Goal: Task Accomplishment & Management: Use online tool/utility

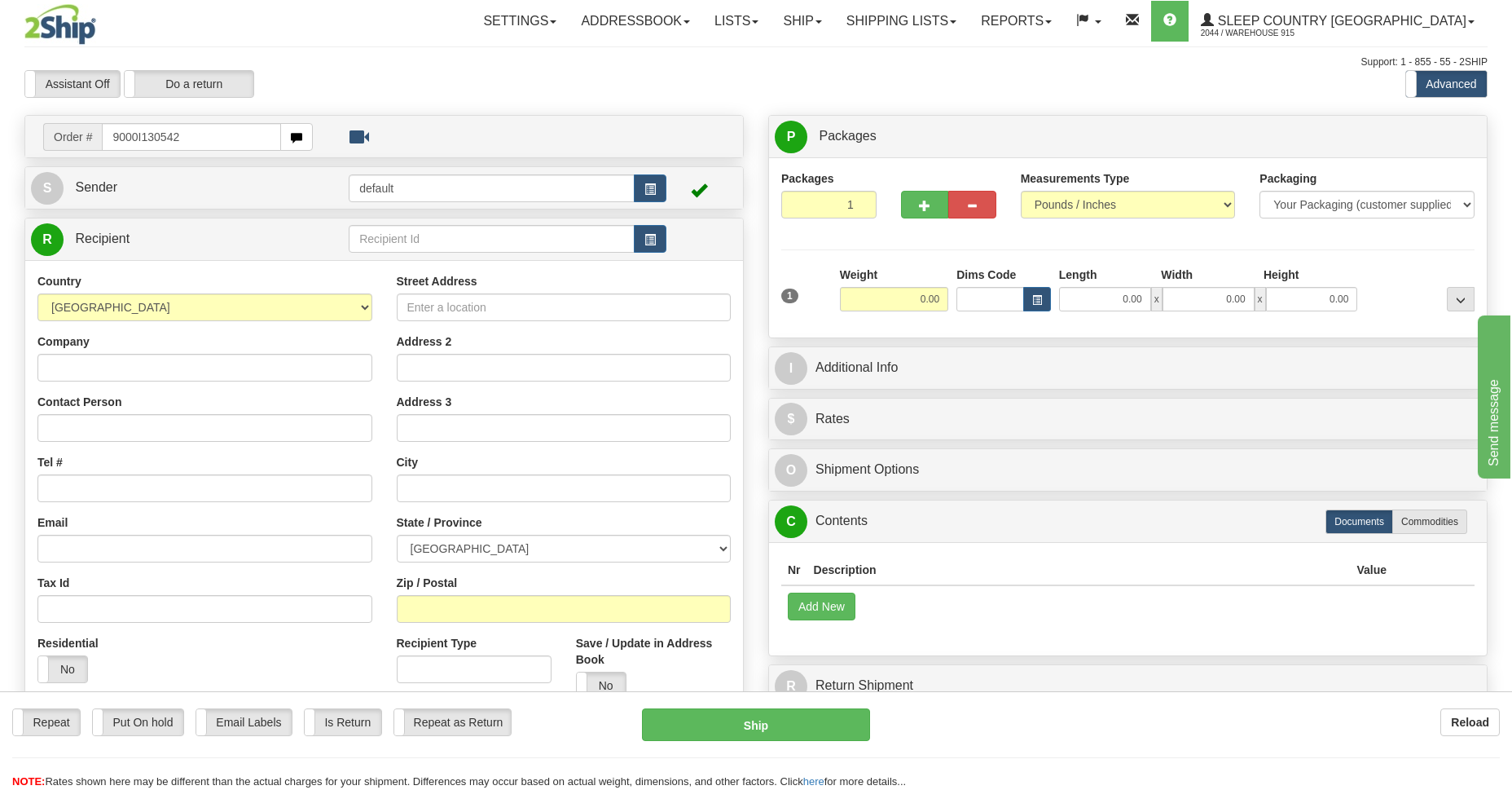
type input "9000I130542"
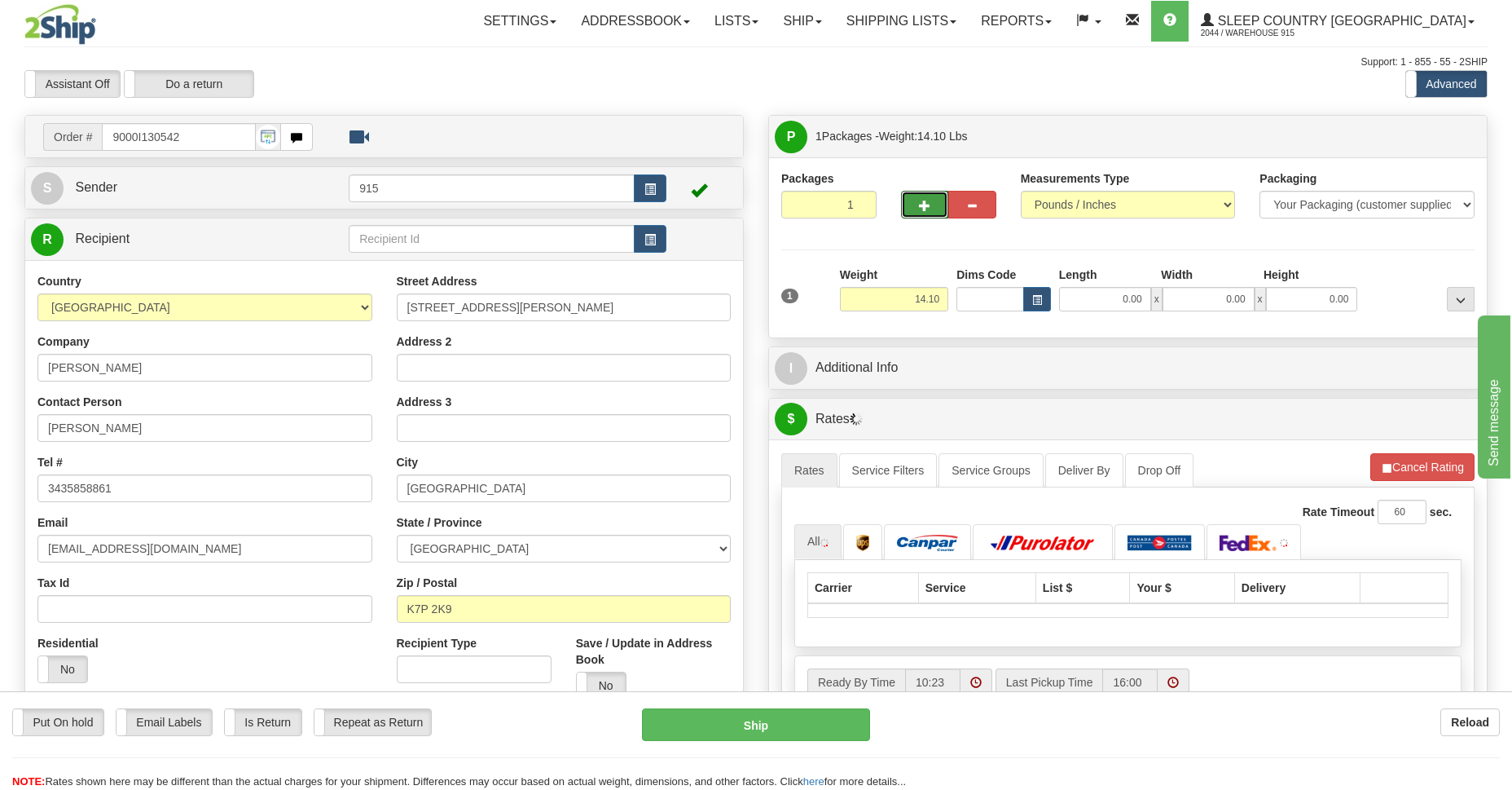
click at [925, 211] on span "button" at bounding box center [924, 205] width 11 height 10
type input "2"
click at [1244, 545] on img at bounding box center [1249, 542] width 57 height 16
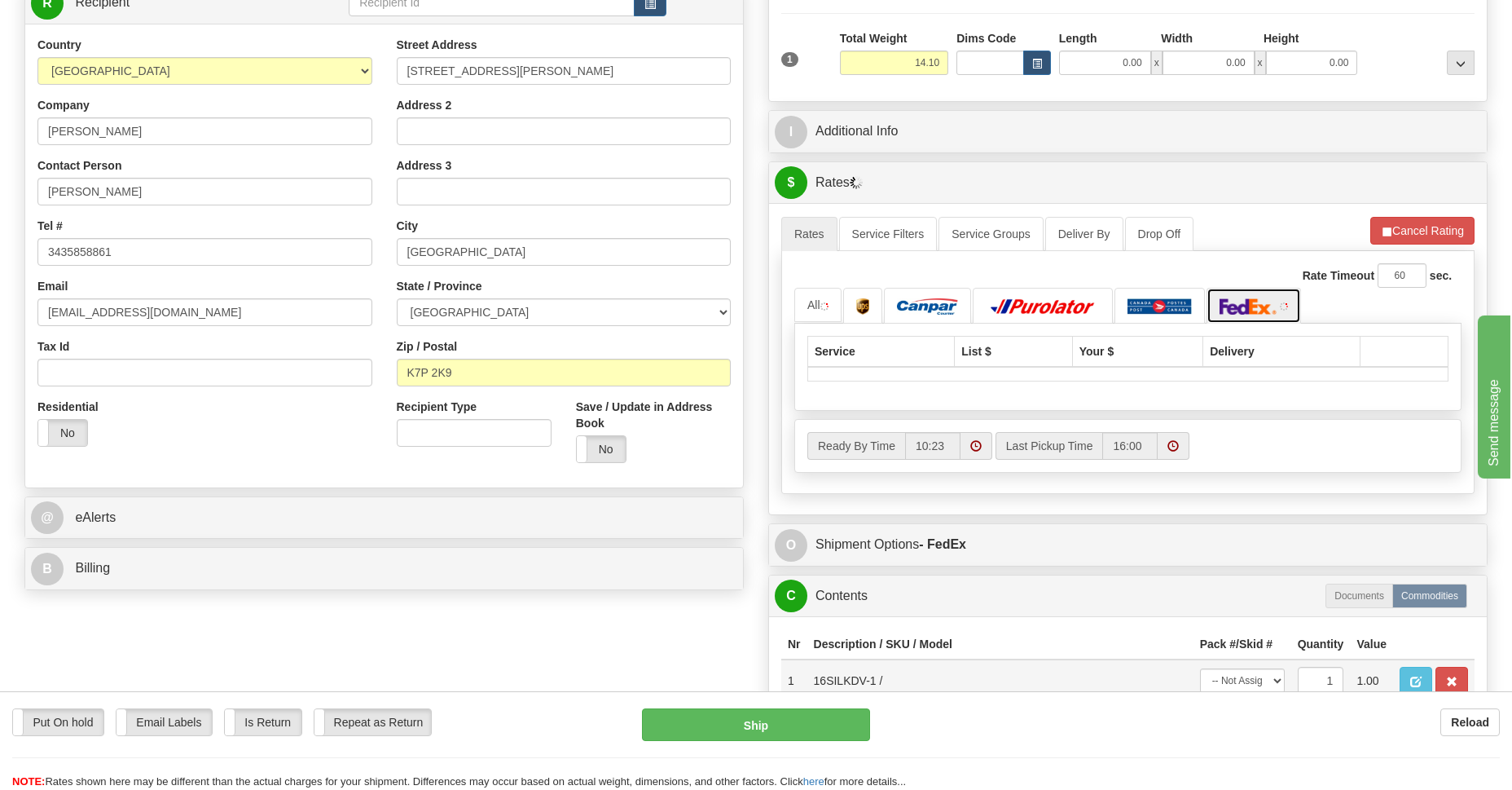
scroll to position [356, 0]
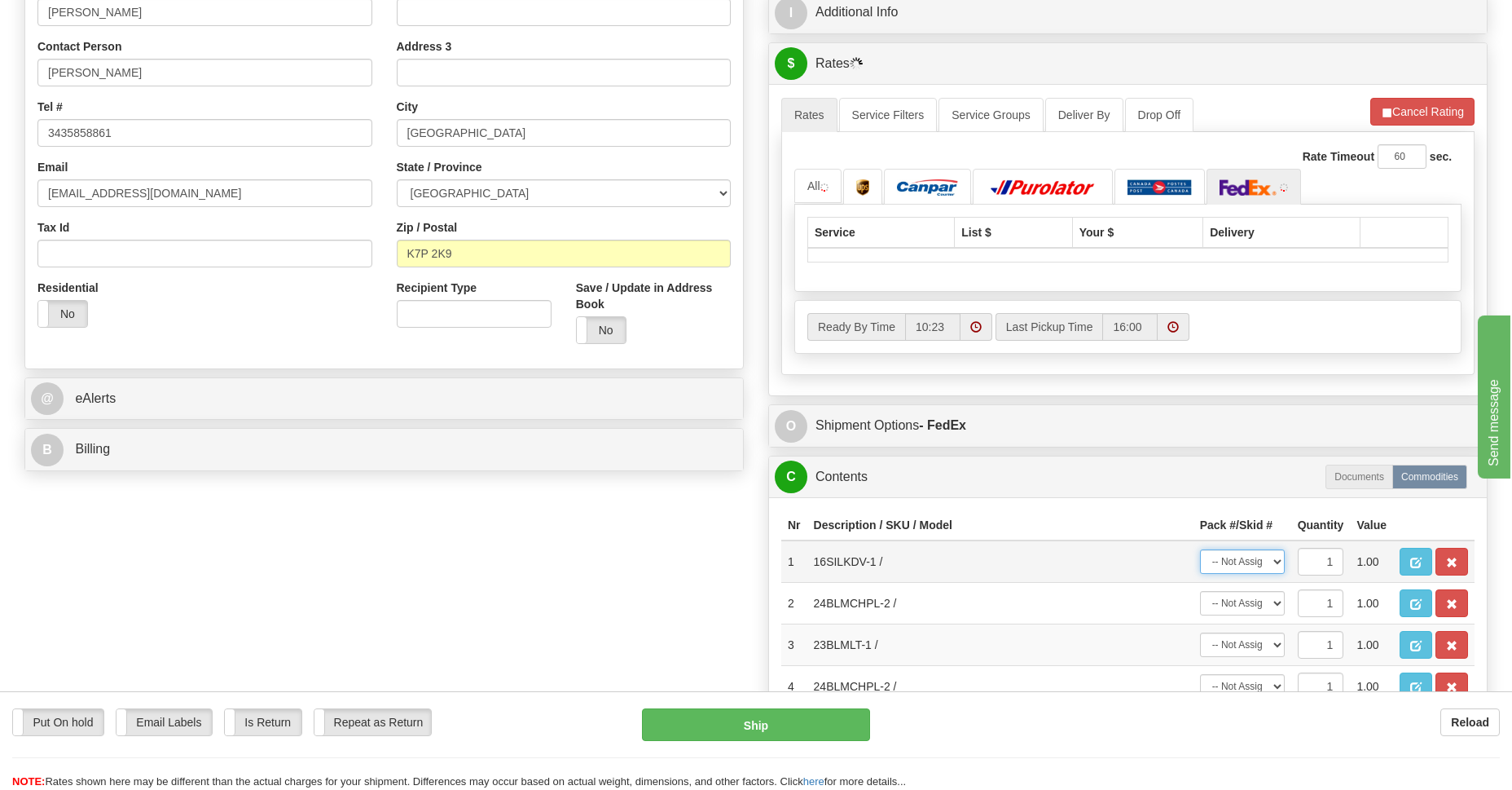
click at [1276, 563] on select "-- Not Assigned -- Package 1 Package 2" at bounding box center [1243, 561] width 85 height 24
select select "0"
click at [1200, 549] on select "-- Not Assigned -- Package 1 Package 2" at bounding box center [1243, 561] width 85 height 24
click at [1275, 649] on select "-- Not Assigned -- Package 1 Package 2" at bounding box center [1243, 645] width 85 height 24
select select "0"
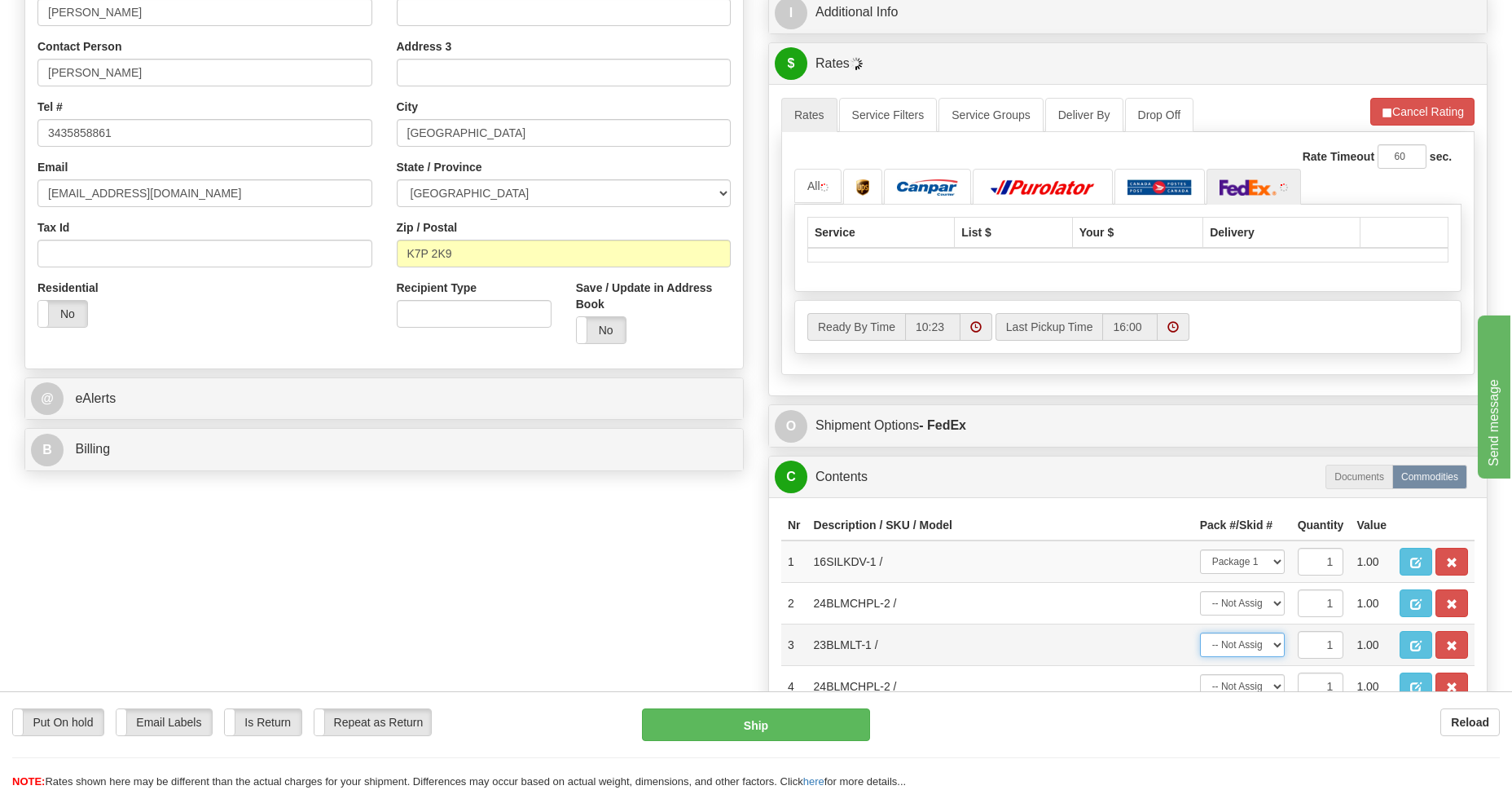
click at [1200, 633] on select "-- Not Assigned -- Package 1 Package 2" at bounding box center [1243, 645] width 85 height 24
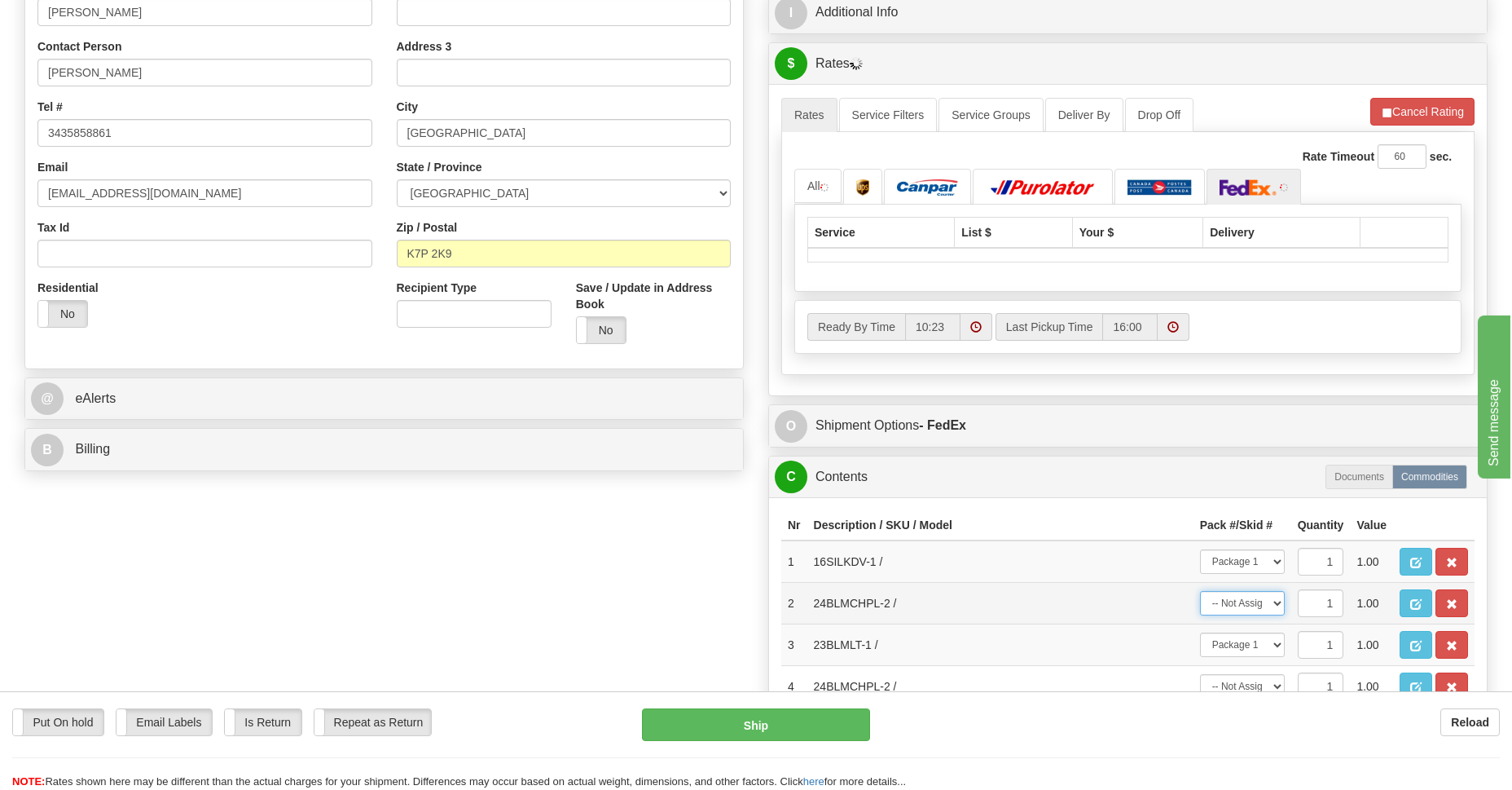
click at [1272, 610] on select "-- Not Assigned -- Package 1 Package 2" at bounding box center [1243, 604] width 85 height 24
select select "1"
click at [1200, 591] on select "-- Not Assigned -- Package 1 Package 2" at bounding box center [1243, 604] width 85 height 24
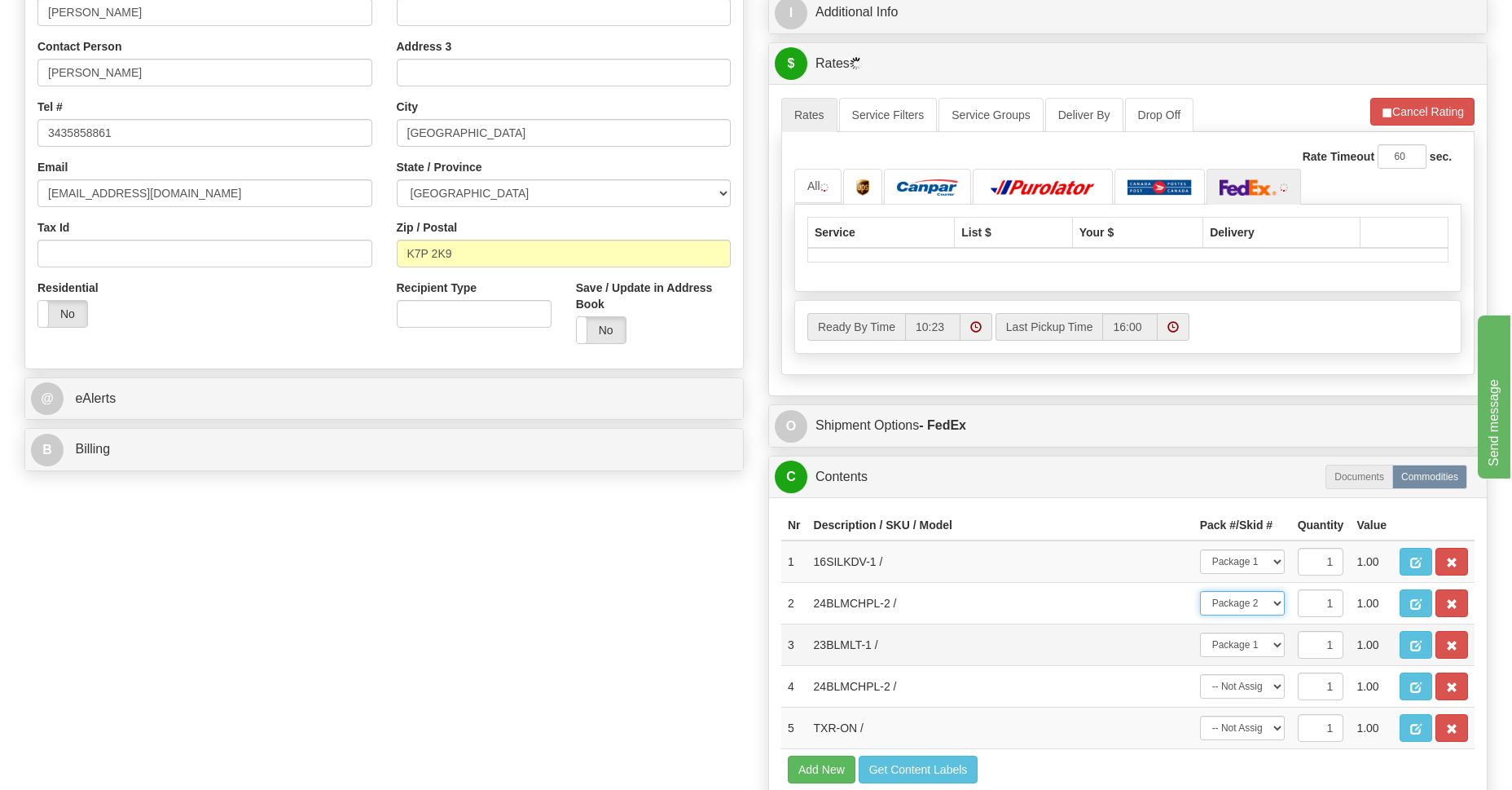
scroll to position [592, 0]
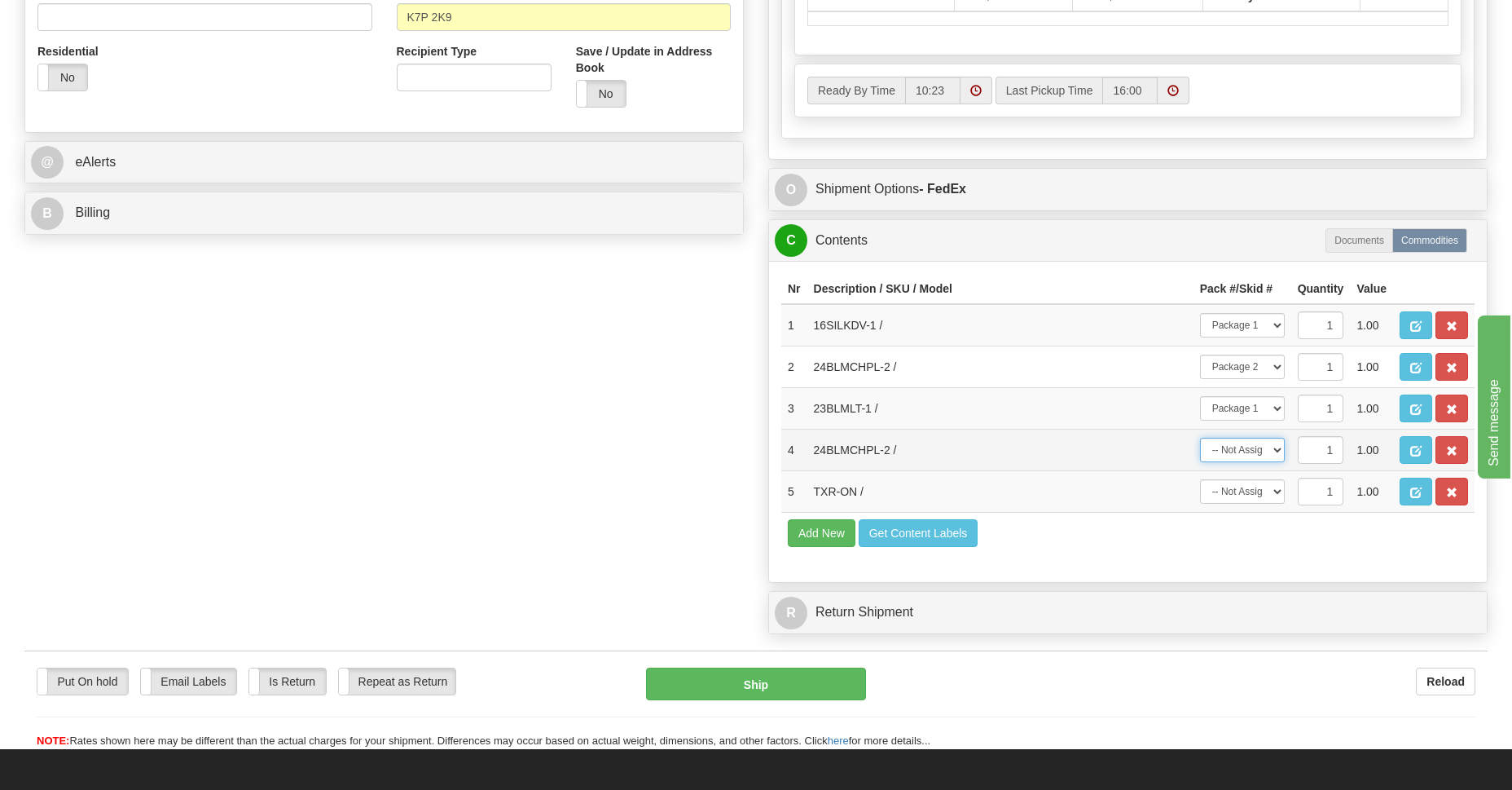
click at [1272, 451] on select "-- Not Assigned -- Package 1 Package 2" at bounding box center [1243, 450] width 85 height 24
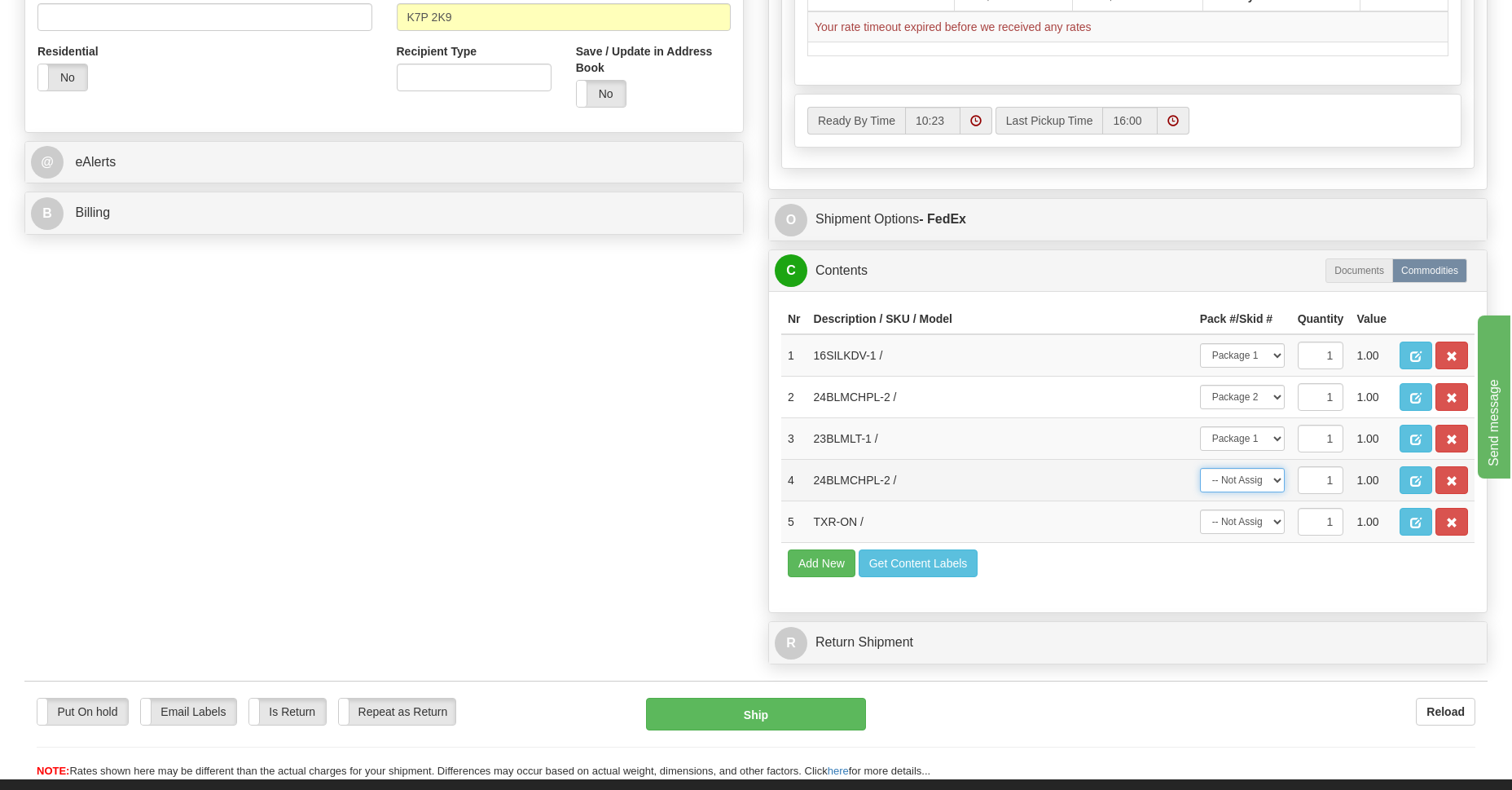
select select "1"
click at [1200, 468] on select "-- Not Assigned -- Package 1 Package 2" at bounding box center [1243, 480] width 85 height 24
click at [1275, 520] on select "-- Not Assigned -- Package 1 Package 2" at bounding box center [1243, 521] width 85 height 24
select select "0"
click at [1200, 509] on select "-- Not Assigned -- Package 1 Package 2" at bounding box center [1243, 521] width 85 height 24
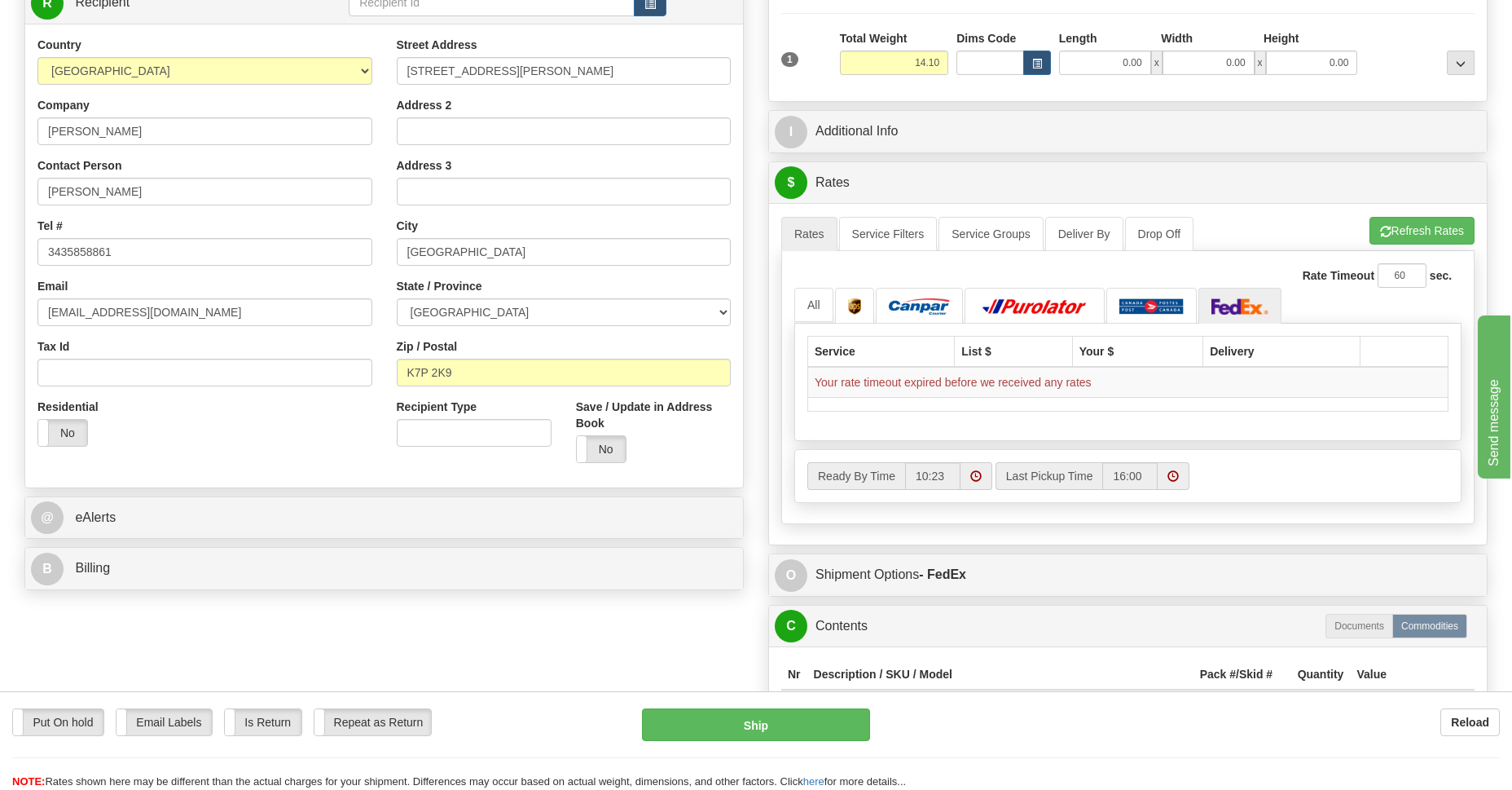
scroll to position [118, 0]
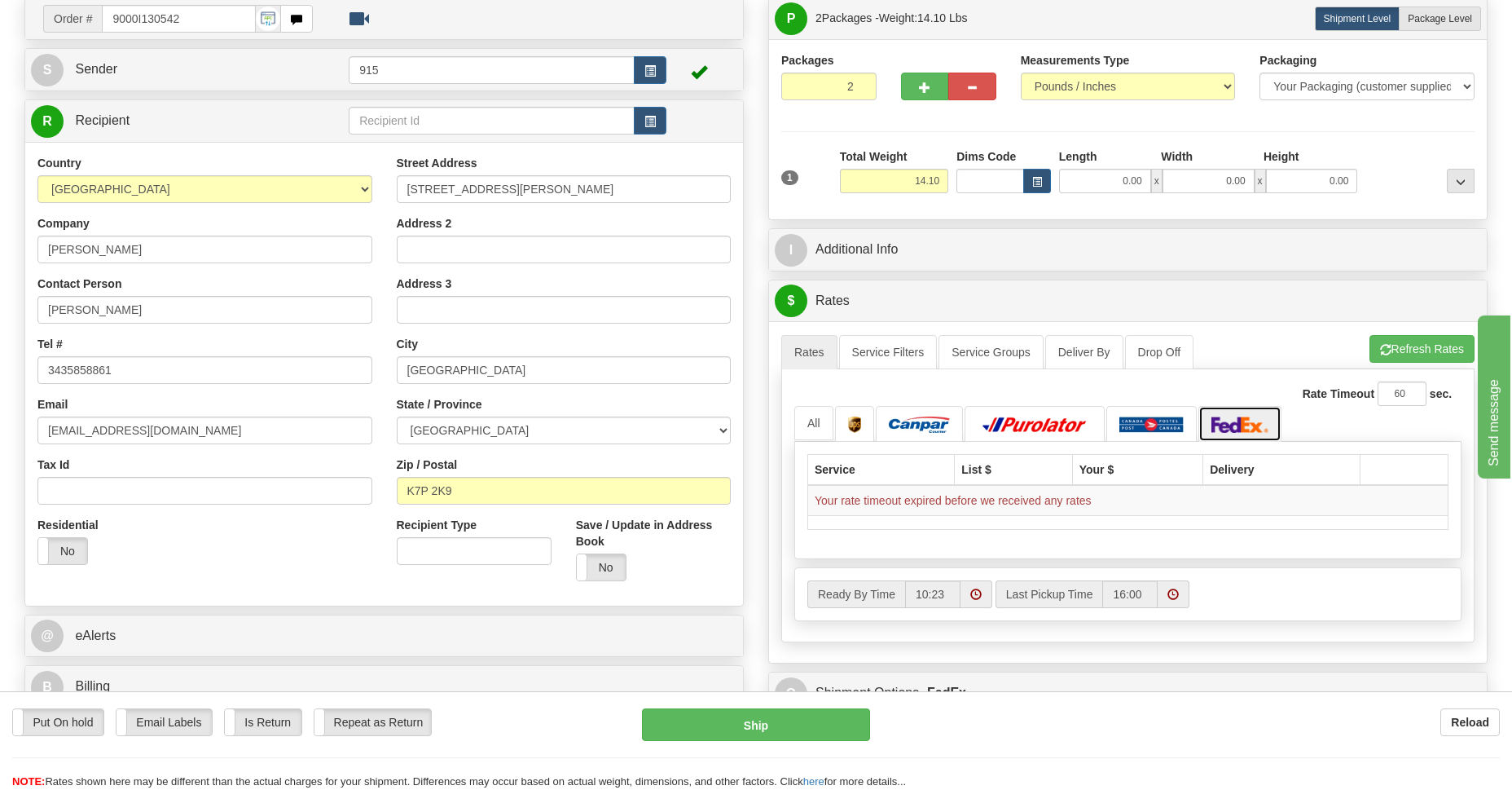
click at [1223, 427] on img at bounding box center [1240, 424] width 57 height 16
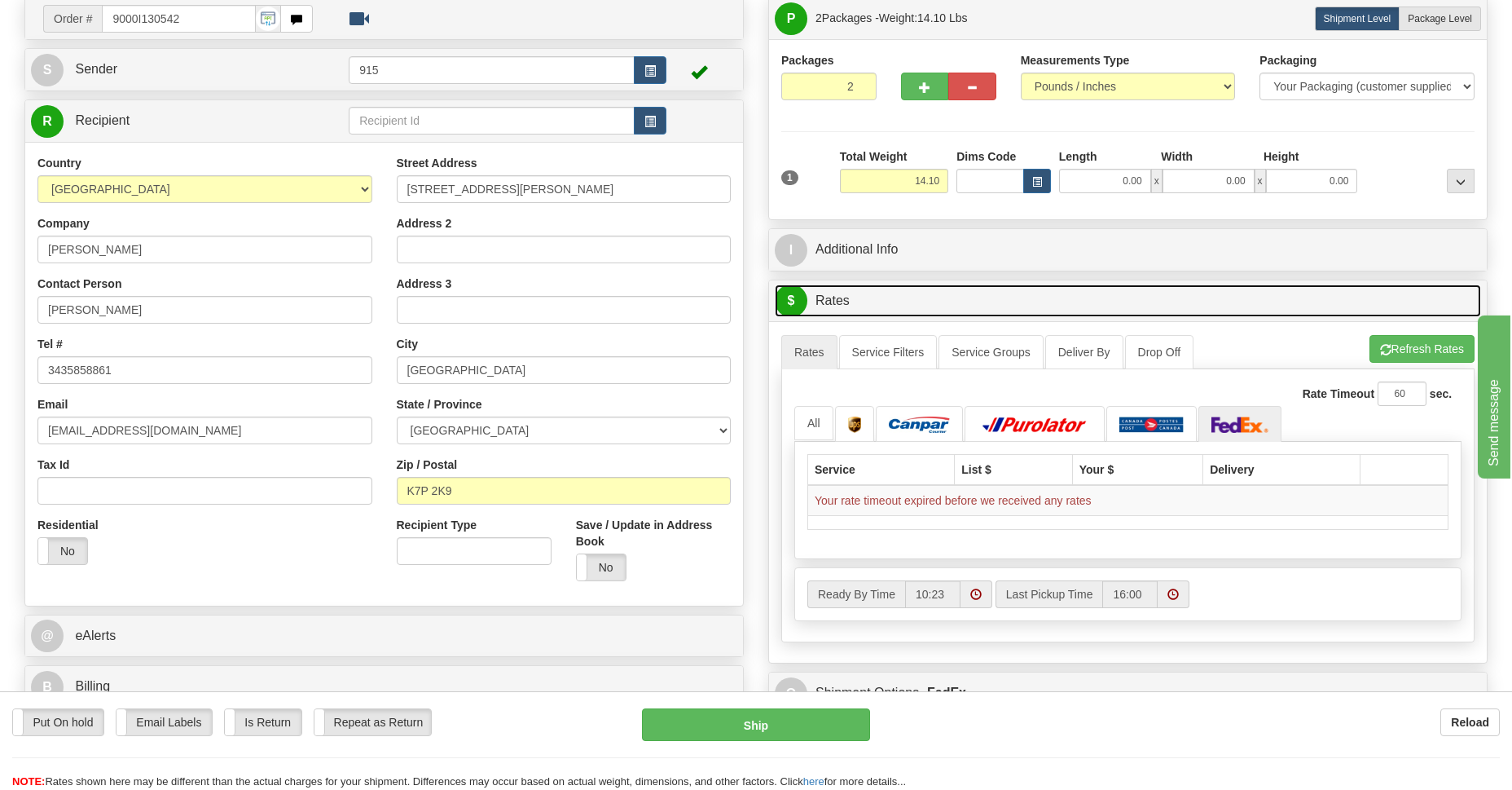
click at [825, 292] on link "$ Rates" at bounding box center [1128, 301] width 707 height 34
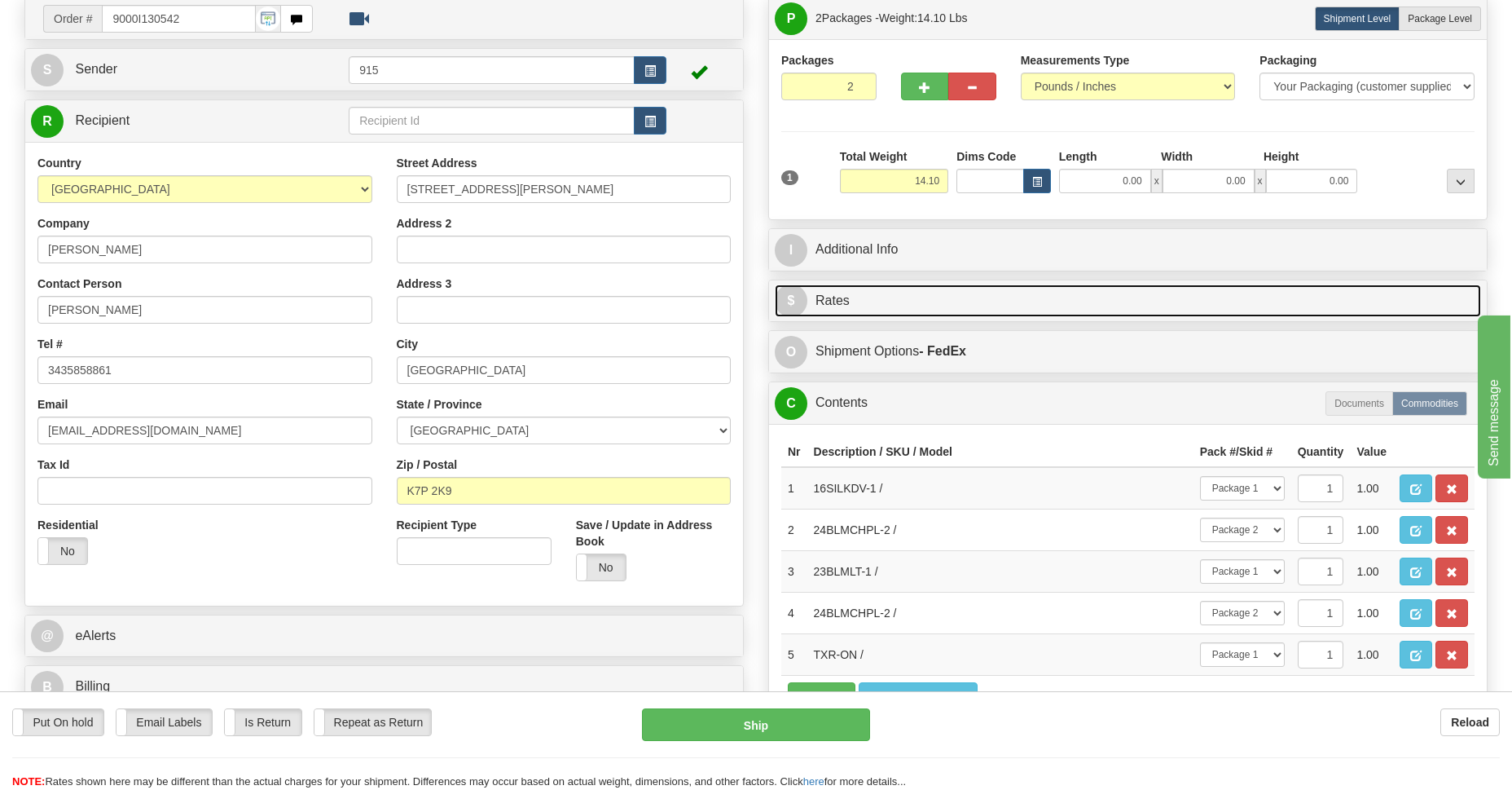
click at [825, 298] on link "$ Rates" at bounding box center [1128, 301] width 707 height 34
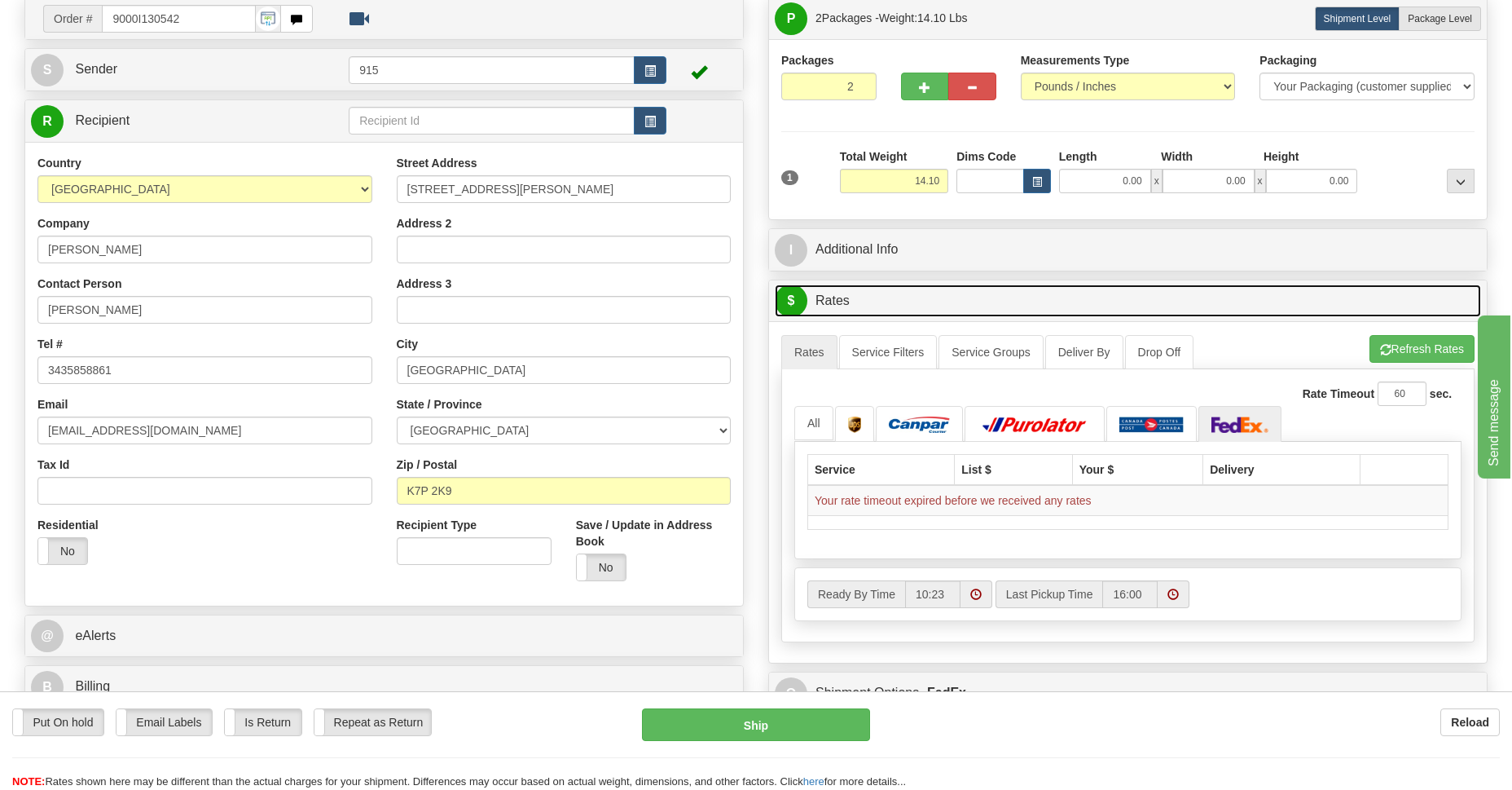
click at [821, 304] on link "$ Rates" at bounding box center [1128, 301] width 707 height 34
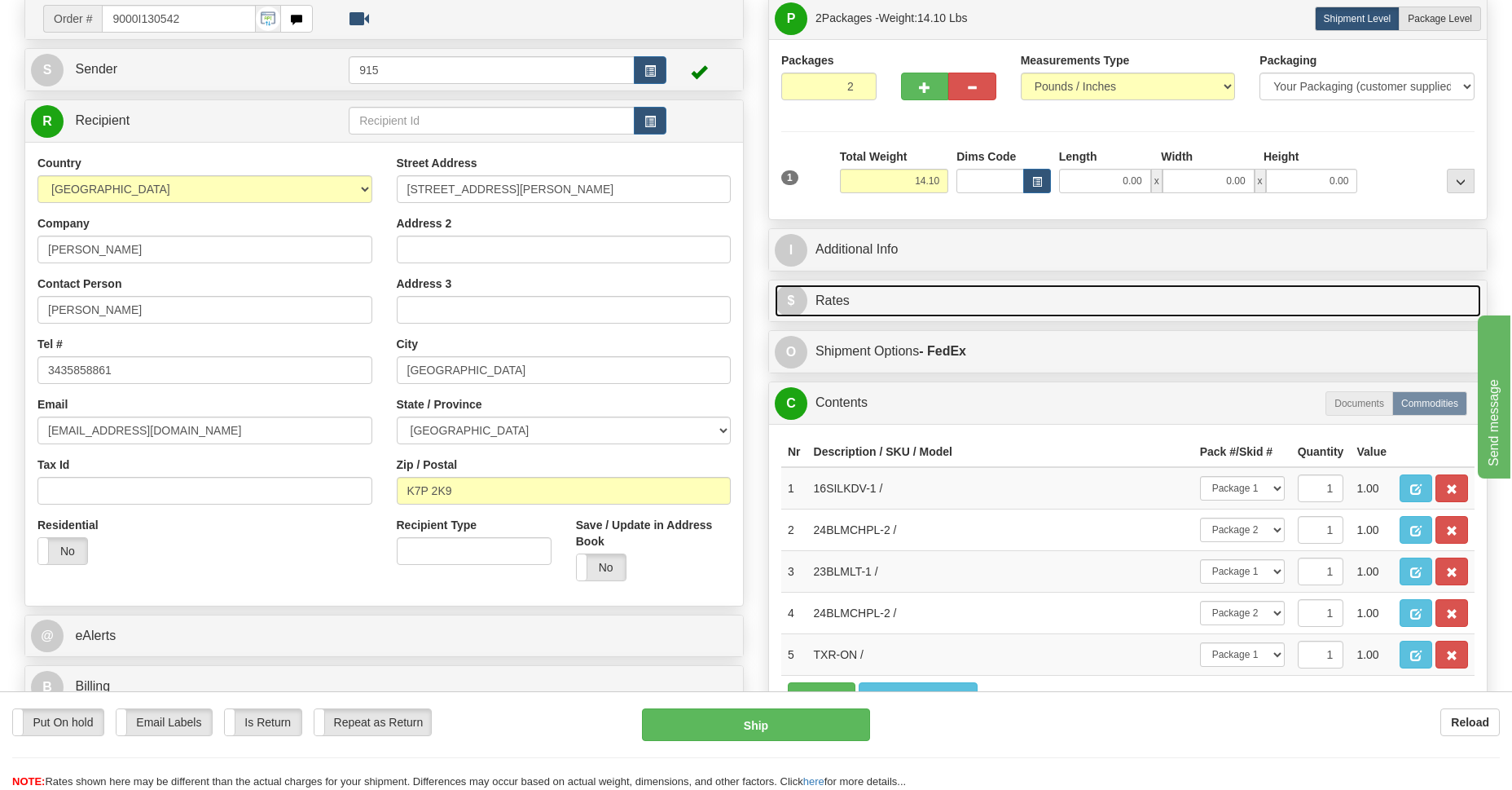
click at [821, 304] on link "$ Rates" at bounding box center [1128, 301] width 707 height 34
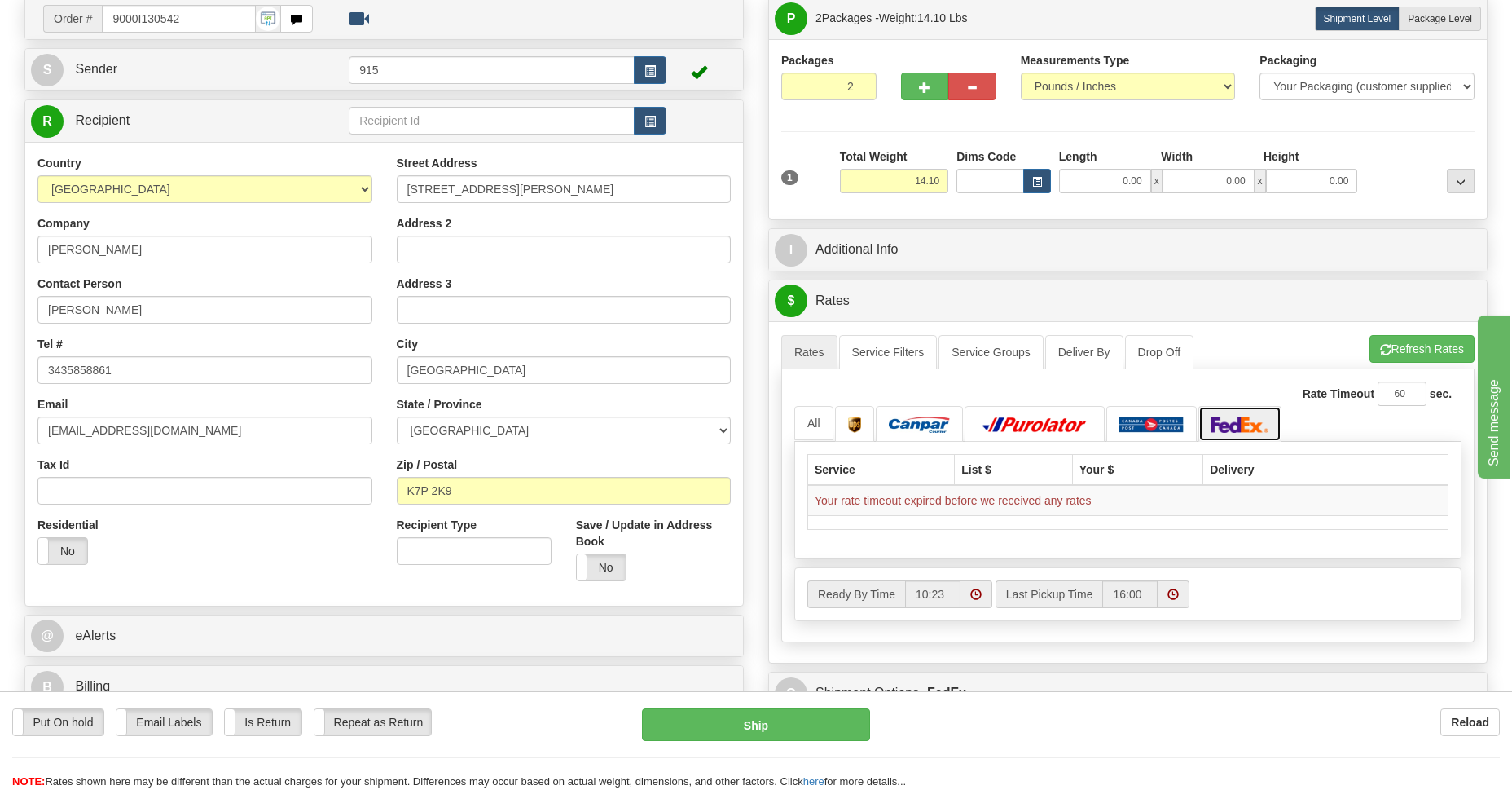
click at [1230, 432] on img at bounding box center [1240, 424] width 57 height 16
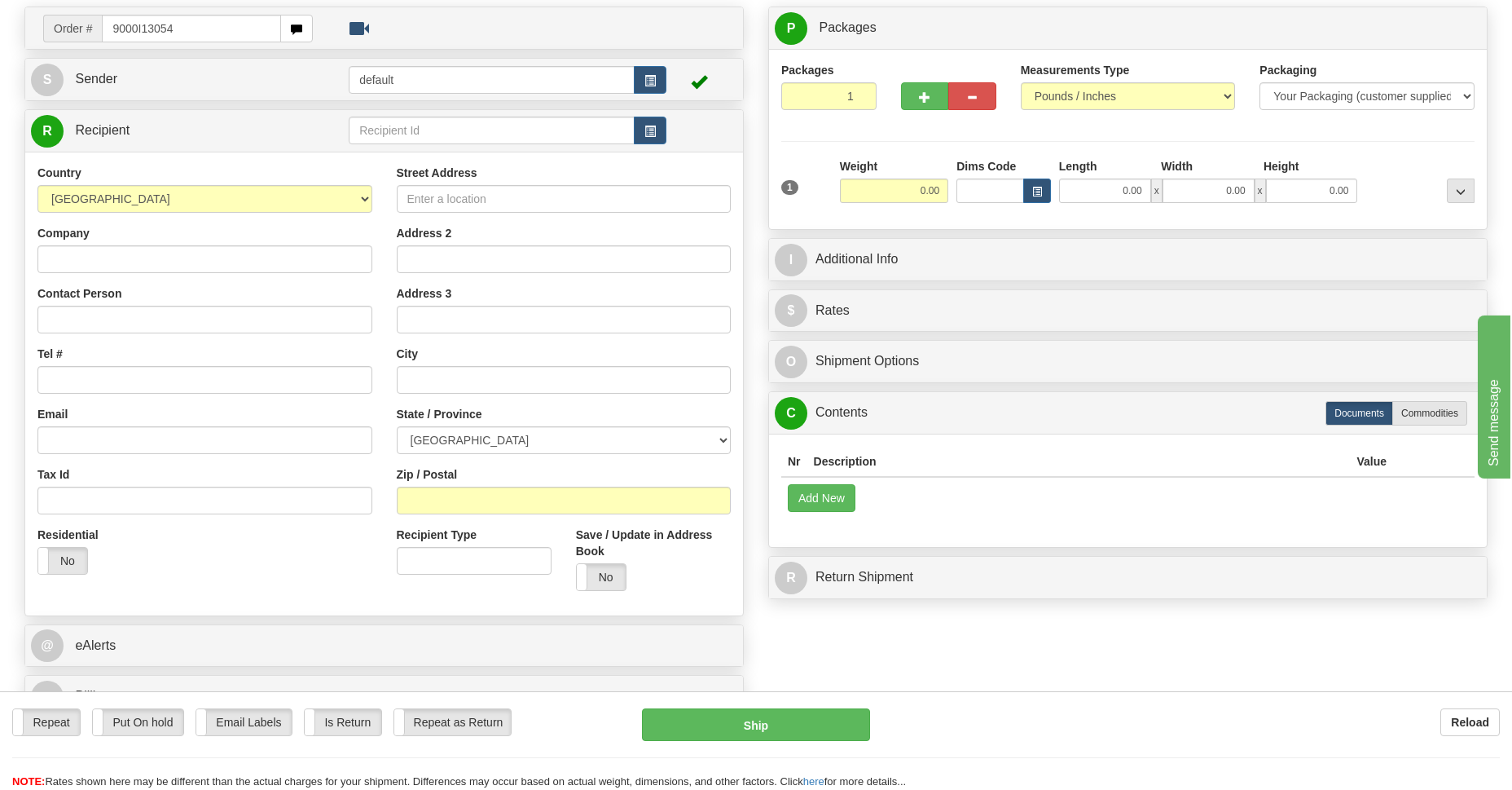
type input "9000I130542"
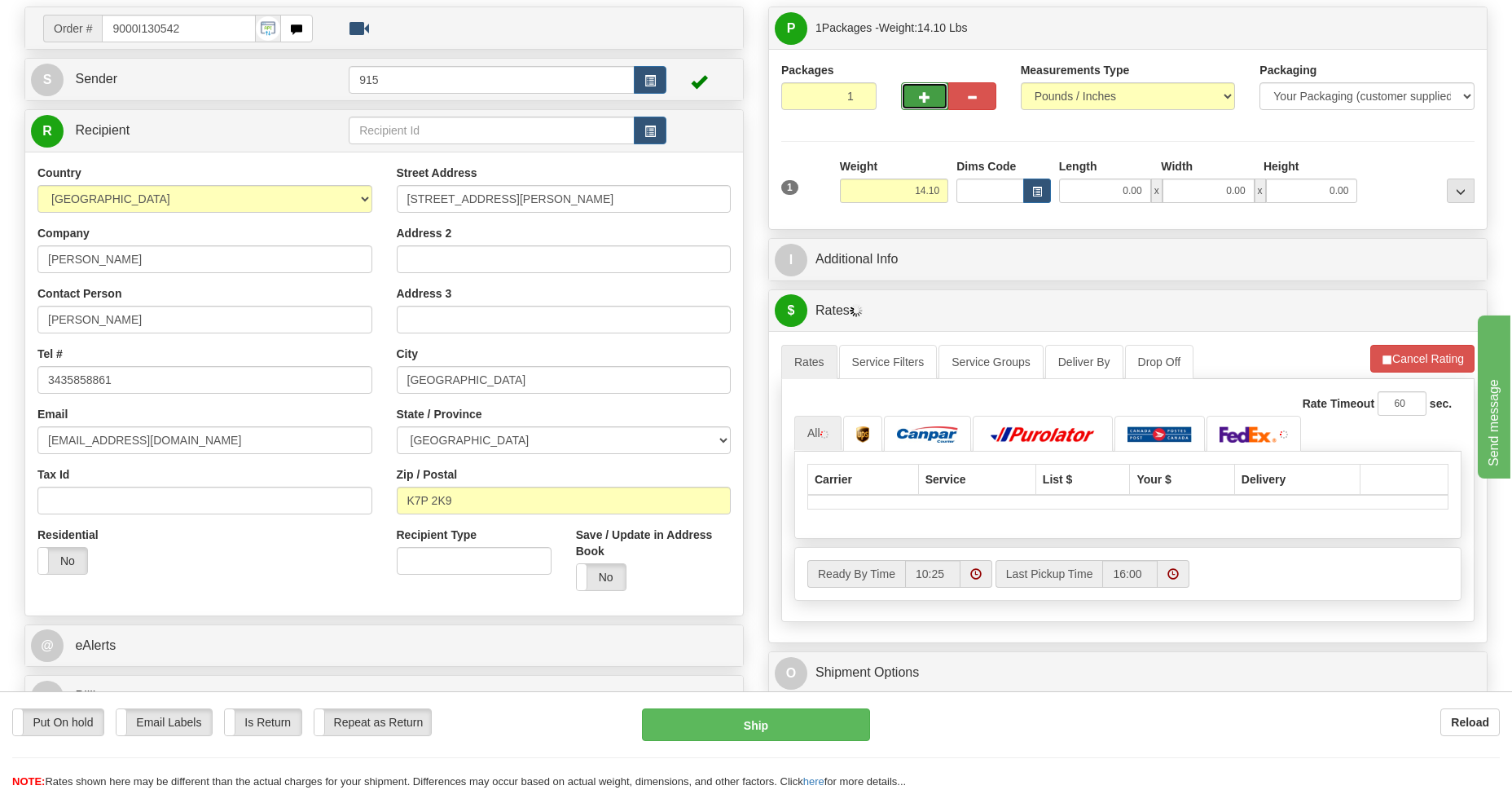
click at [925, 98] on span "button" at bounding box center [924, 98] width 11 height 10
type input "2"
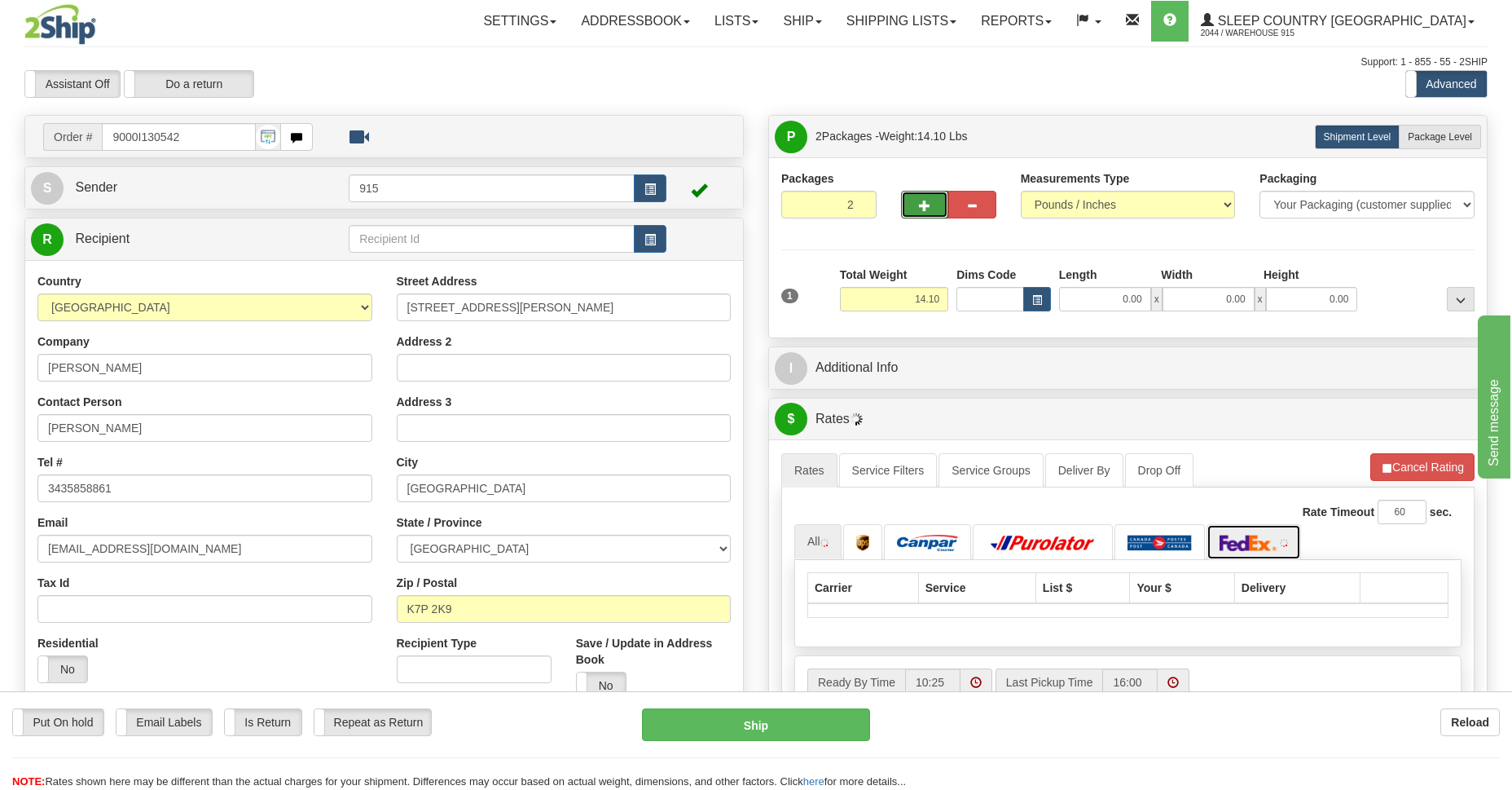
click at [1234, 543] on img at bounding box center [1249, 542] width 57 height 16
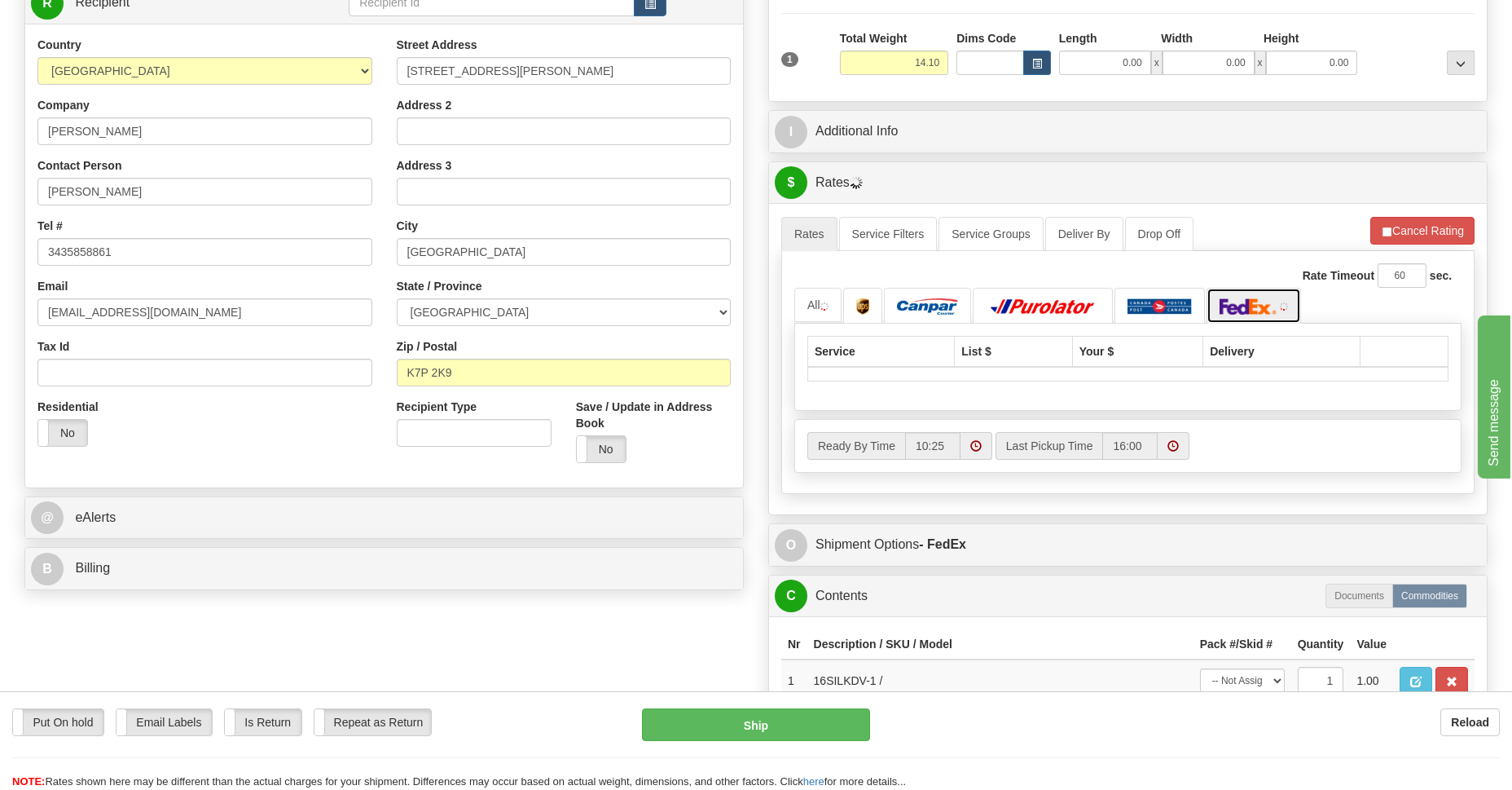
scroll to position [356, 0]
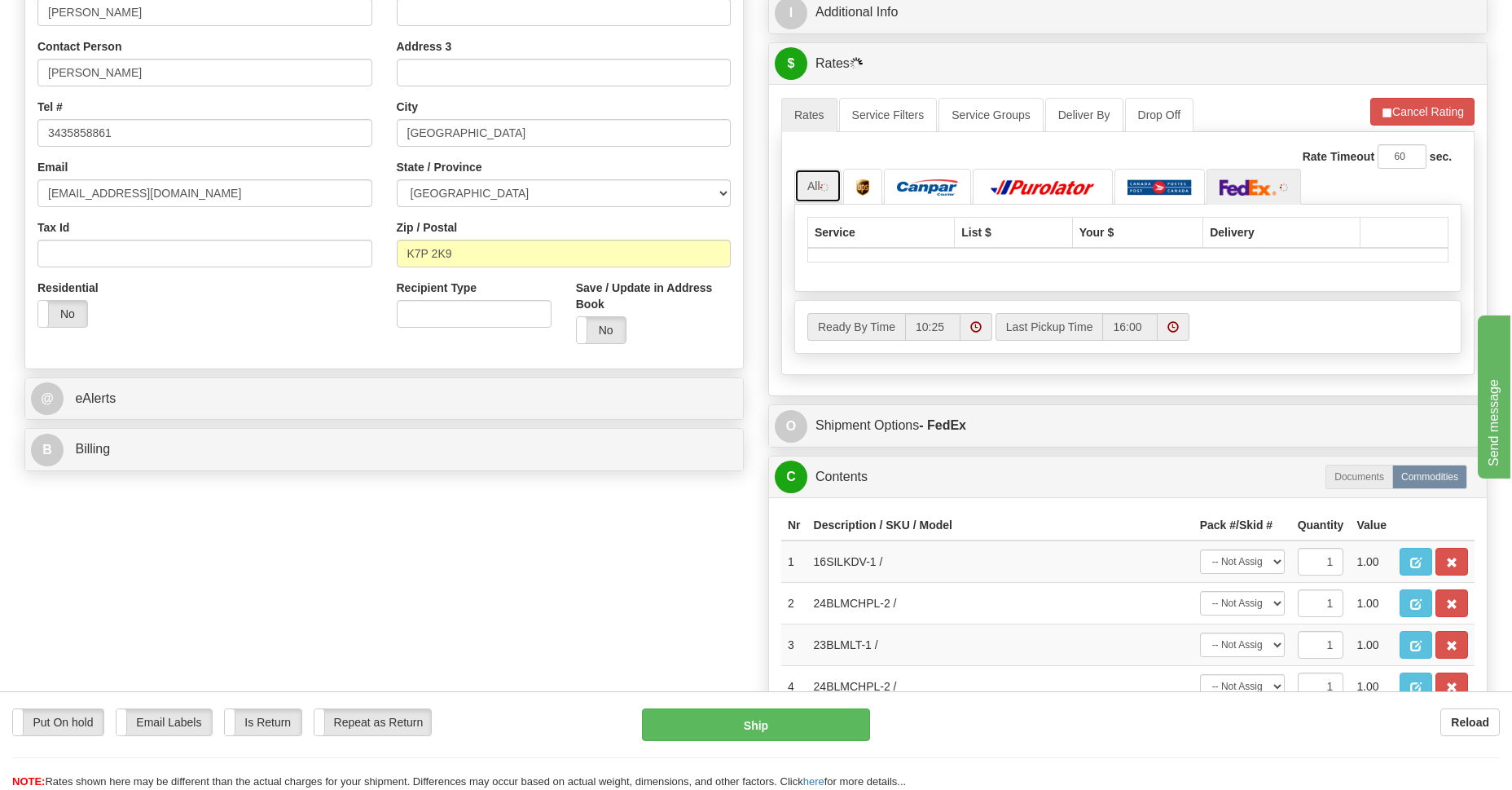
click at [808, 187] on link "All" at bounding box center [818, 186] width 47 height 35
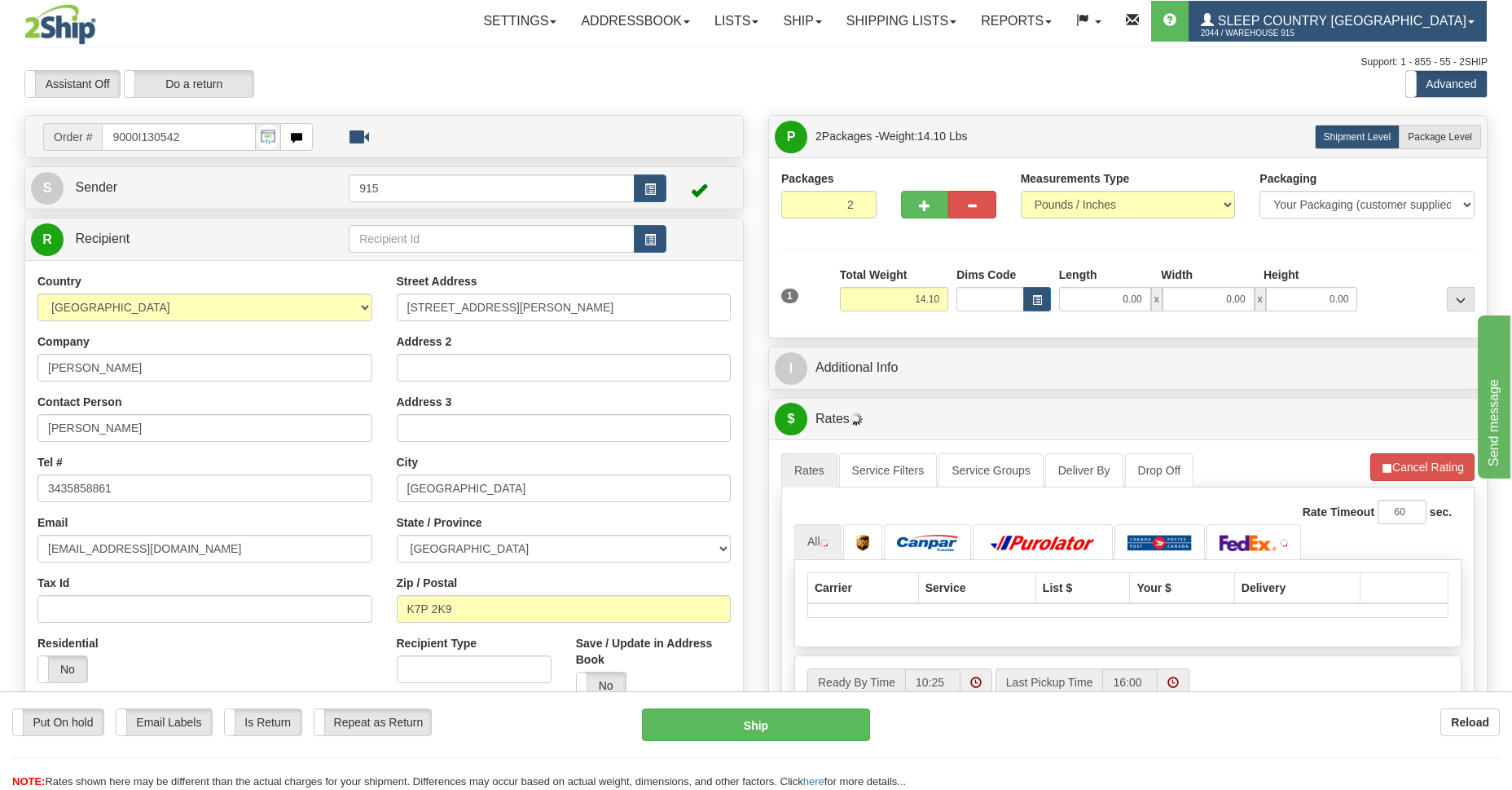
click at [1295, 31] on span "2044 / Warehouse 915" at bounding box center [1263, 33] width 123 height 16
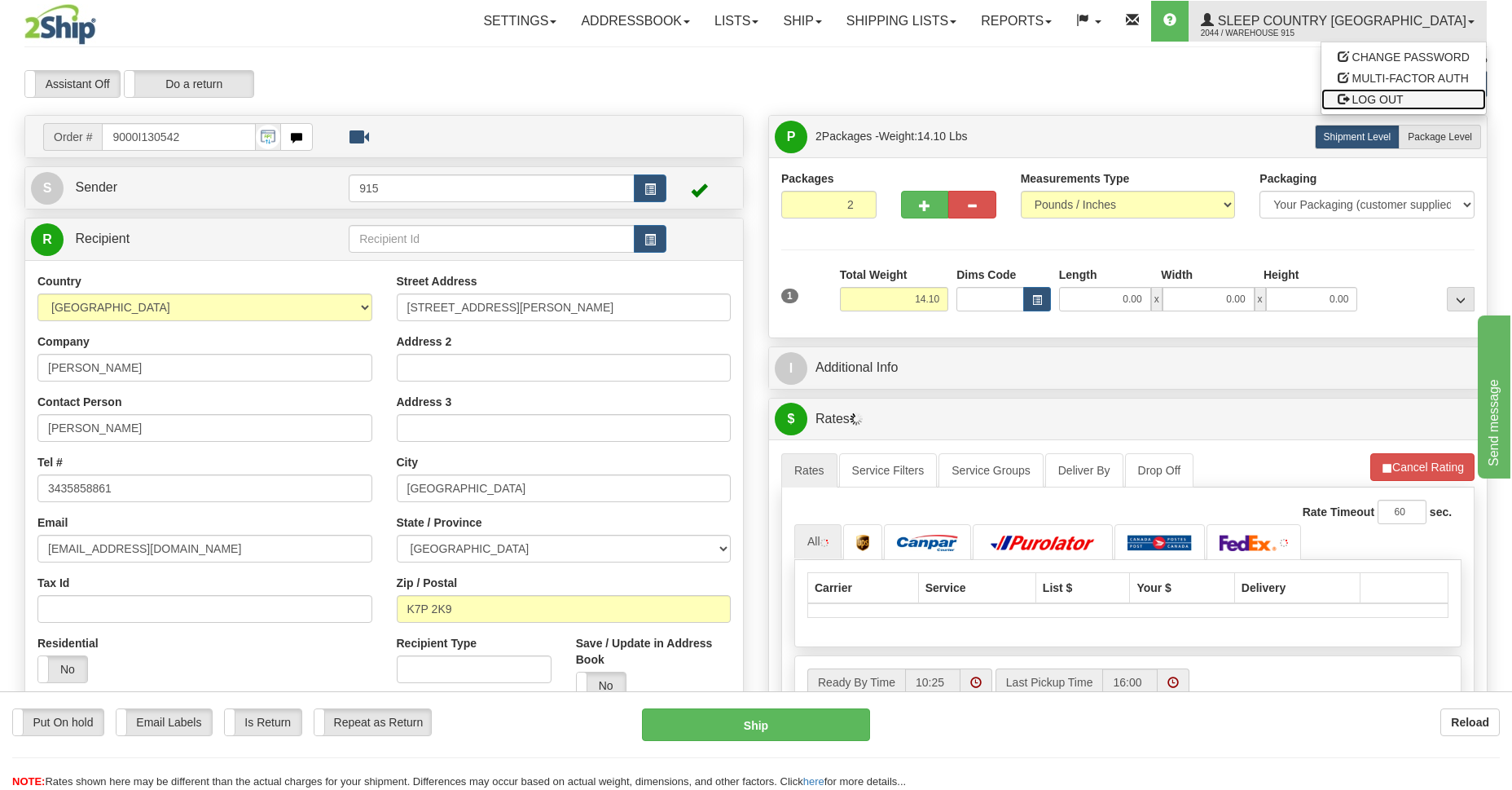
click at [1361, 103] on span "LOG OUT" at bounding box center [1377, 99] width 51 height 13
